Goal: Task Accomplishment & Management: Use online tool/utility

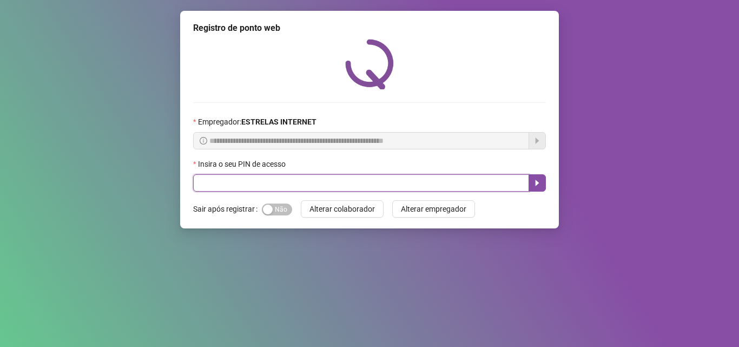
click at [302, 186] on input "text" at bounding box center [361, 182] width 336 height 17
type input "*****"
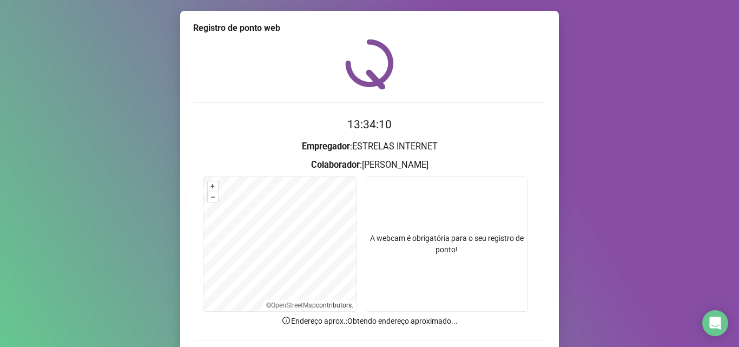
scroll to position [76, 0]
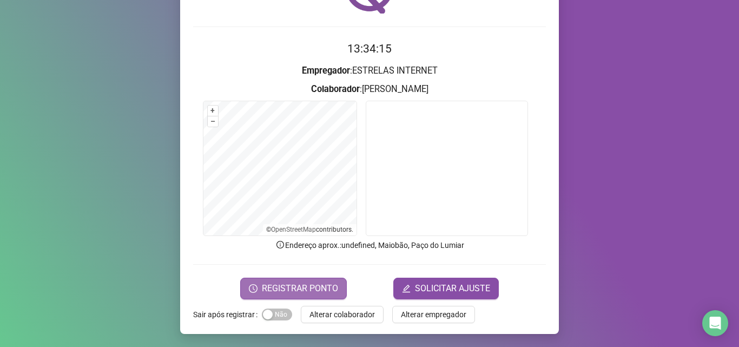
click at [285, 287] on span "REGISTRAR PONTO" at bounding box center [300, 288] width 76 height 13
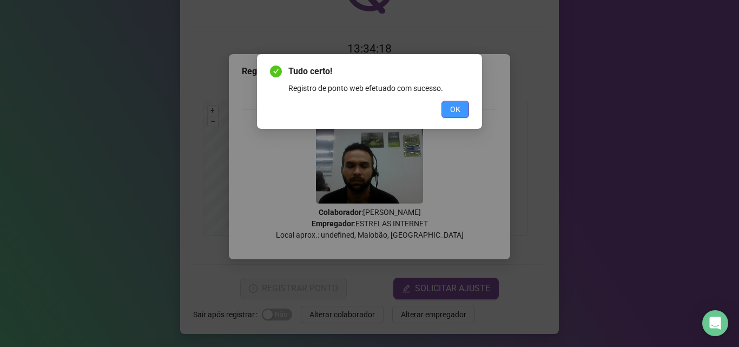
click at [462, 104] on button "OK" at bounding box center [455, 109] width 28 height 17
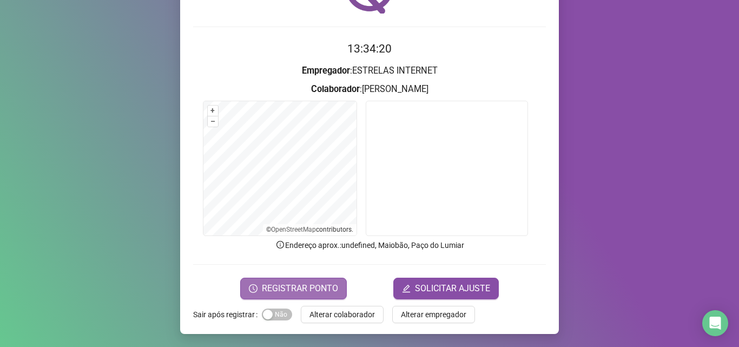
click at [286, 289] on span "REGISTRAR PONTO" at bounding box center [300, 288] width 76 height 13
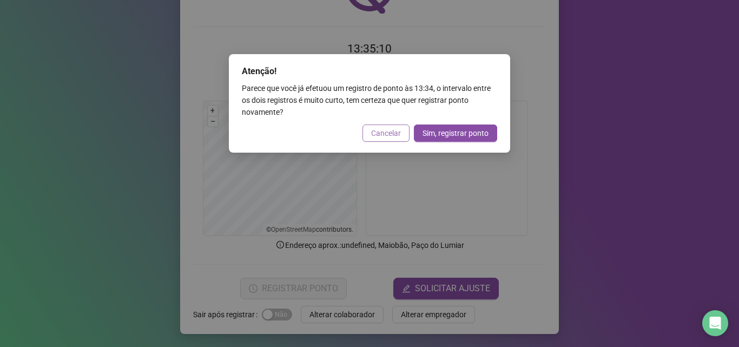
click at [385, 132] on span "Cancelar" at bounding box center [386, 133] width 30 height 12
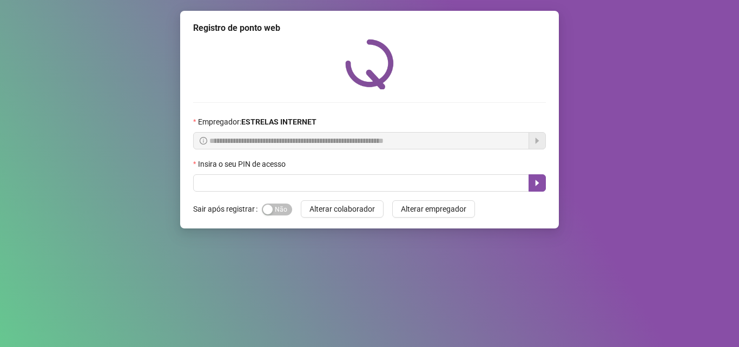
click at [253, 172] on div "Insira o seu PIN de acesso" at bounding box center [369, 166] width 352 height 16
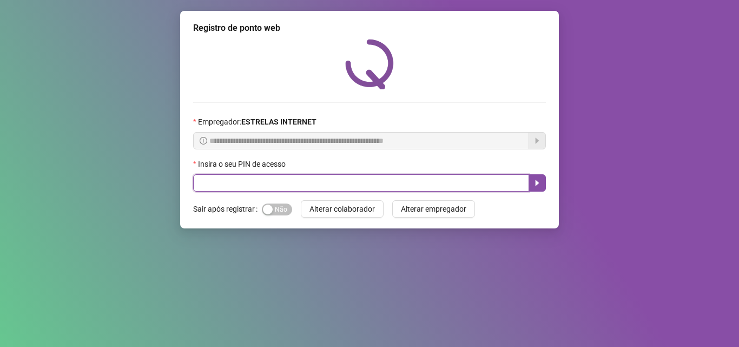
click at [253, 182] on input "text" at bounding box center [361, 182] width 336 height 17
type input "*****"
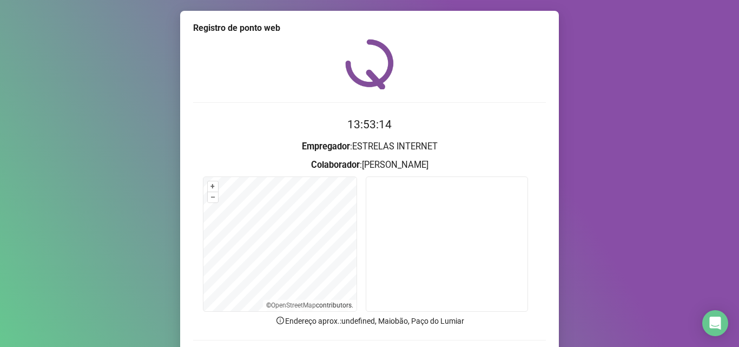
scroll to position [76, 0]
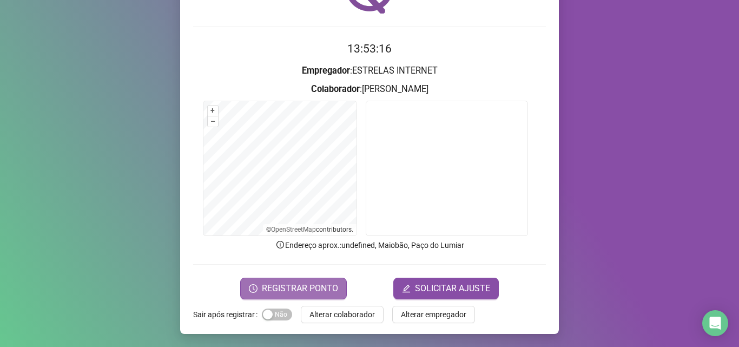
click at [270, 284] on span "REGISTRAR PONTO" at bounding box center [300, 288] width 76 height 13
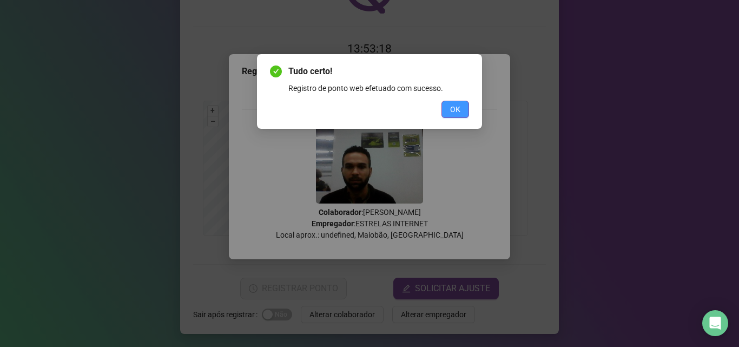
click at [448, 110] on button "OK" at bounding box center [455, 109] width 28 height 17
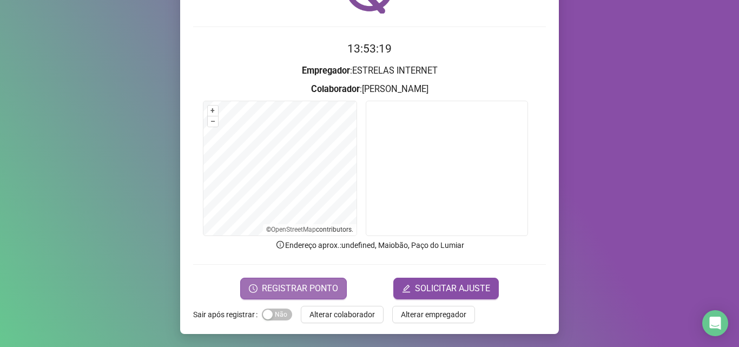
click at [289, 287] on span "REGISTRAR PONTO" at bounding box center [300, 288] width 76 height 13
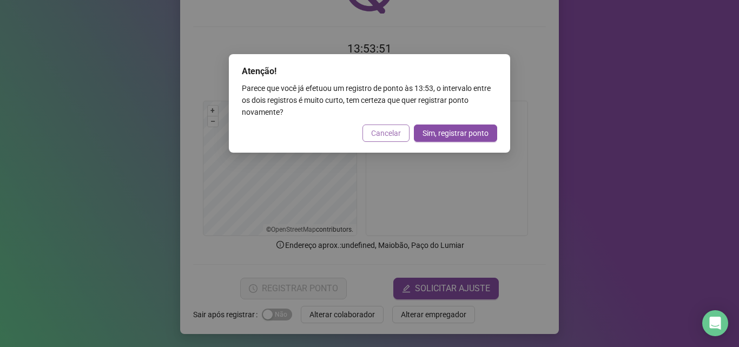
click at [380, 134] on span "Cancelar" at bounding box center [386, 133] width 30 height 12
